Goal: Go to known website

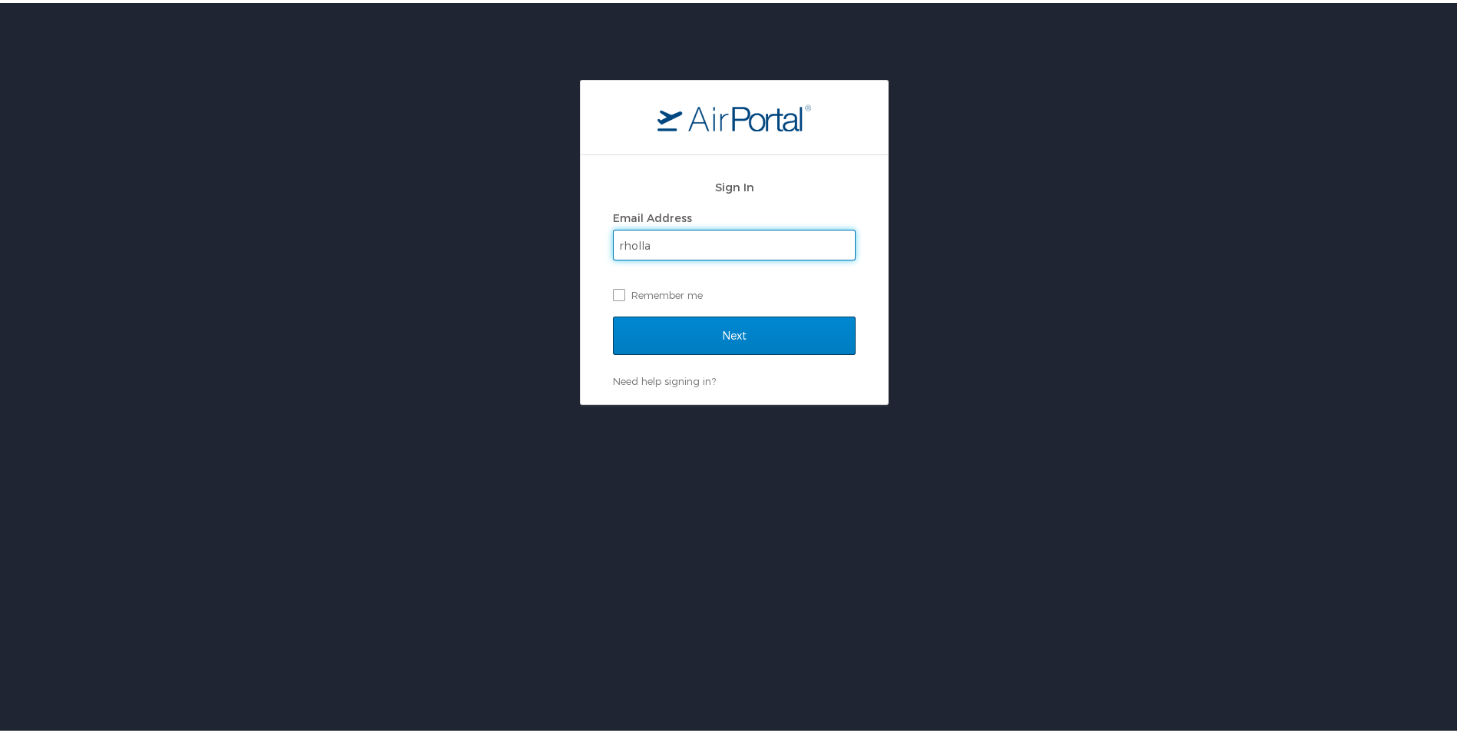
type input "rholla@dcc.edu"
click at [726, 336] on input "Next" at bounding box center [734, 332] width 243 height 38
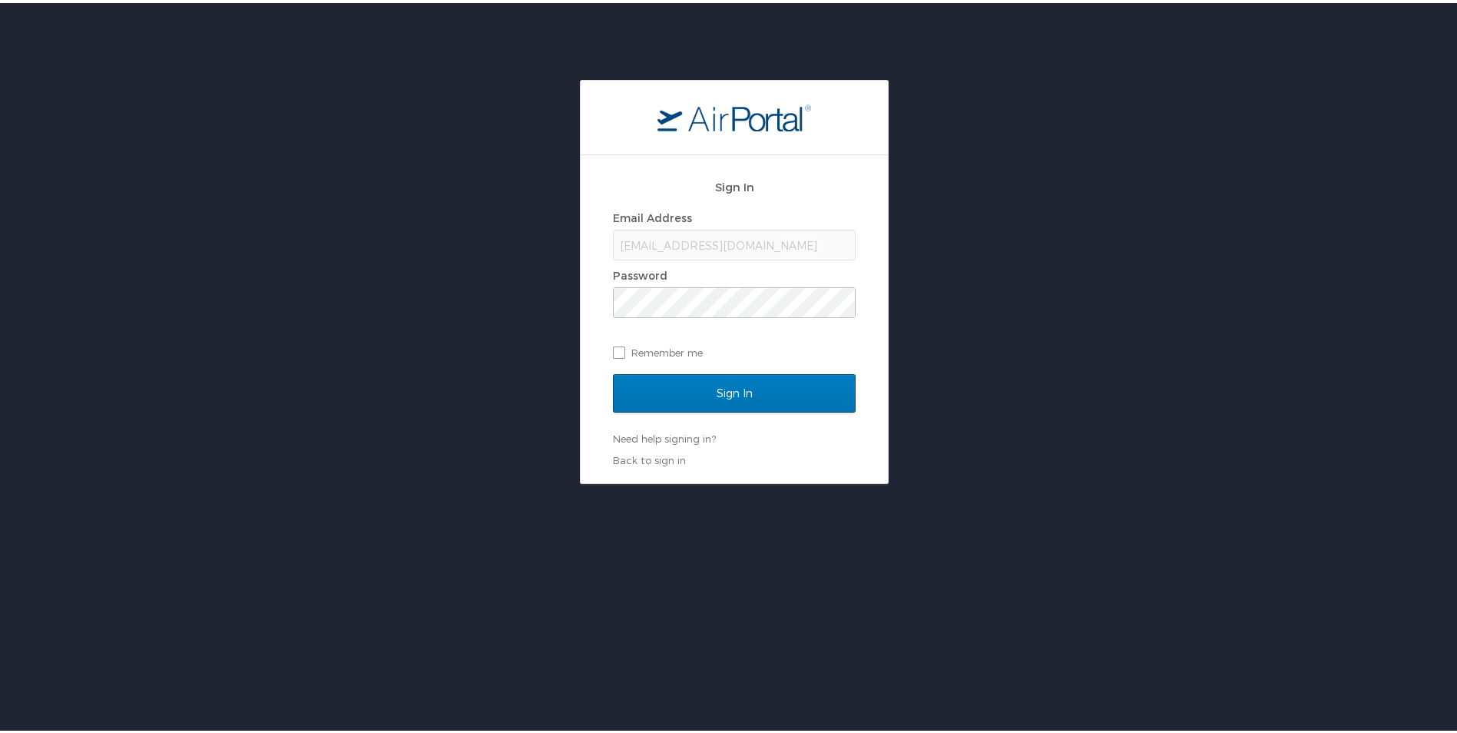
click at [567, 478] on div "Sign In Email Address rholla@dcc.edu Password Remember me Sign In Need help sig…" at bounding box center [734, 279] width 1469 height 404
click at [659, 391] on input "Sign In" at bounding box center [734, 390] width 243 height 38
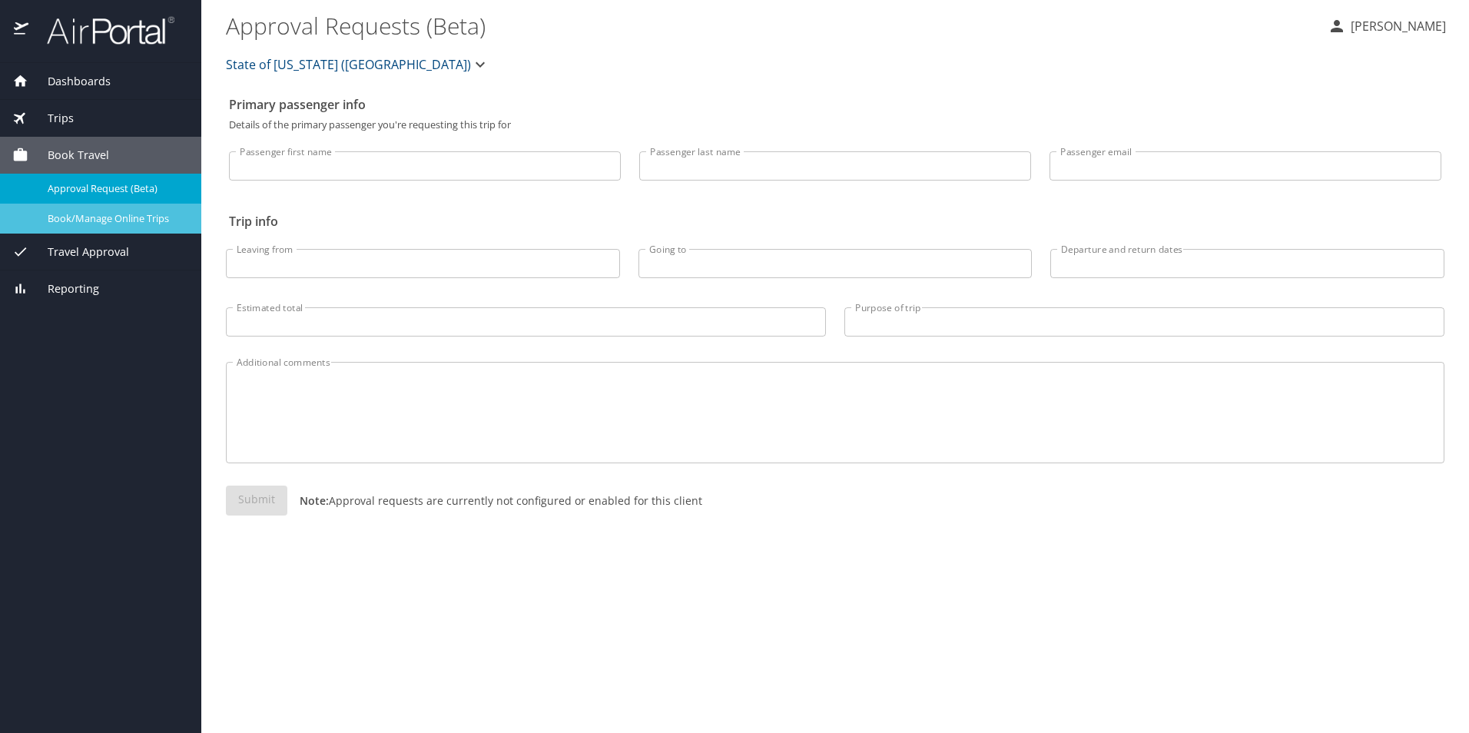
click at [121, 220] on span "Book/Manage Online Trips" at bounding box center [115, 218] width 135 height 15
